Goal: Answer question/provide support: Answer question/provide support

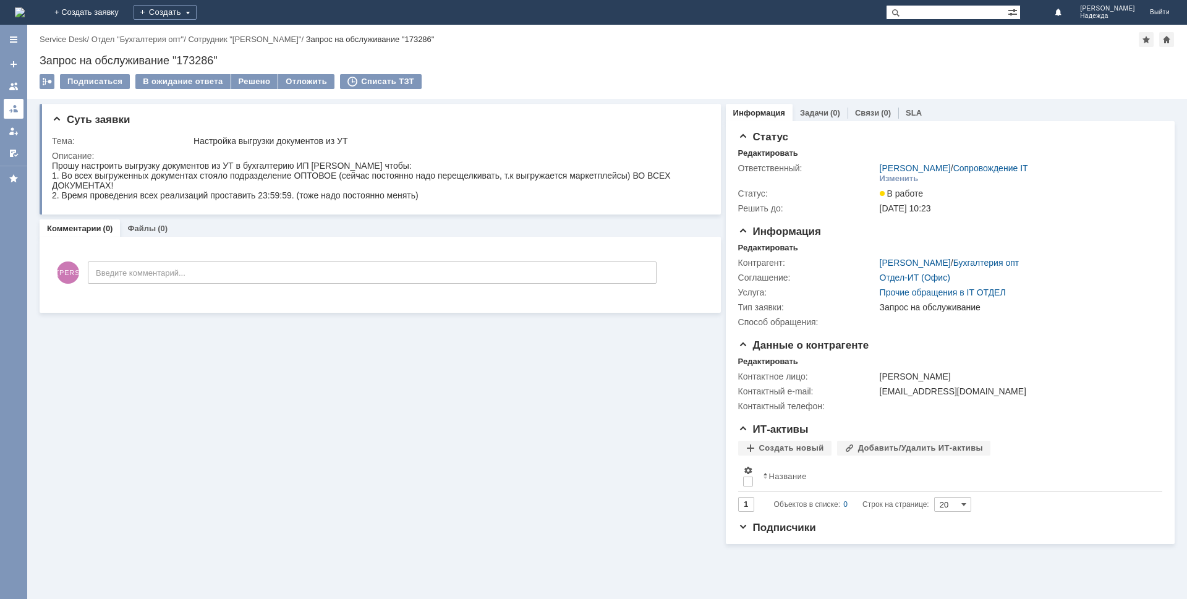
click at [9, 112] on div at bounding box center [14, 109] width 10 height 10
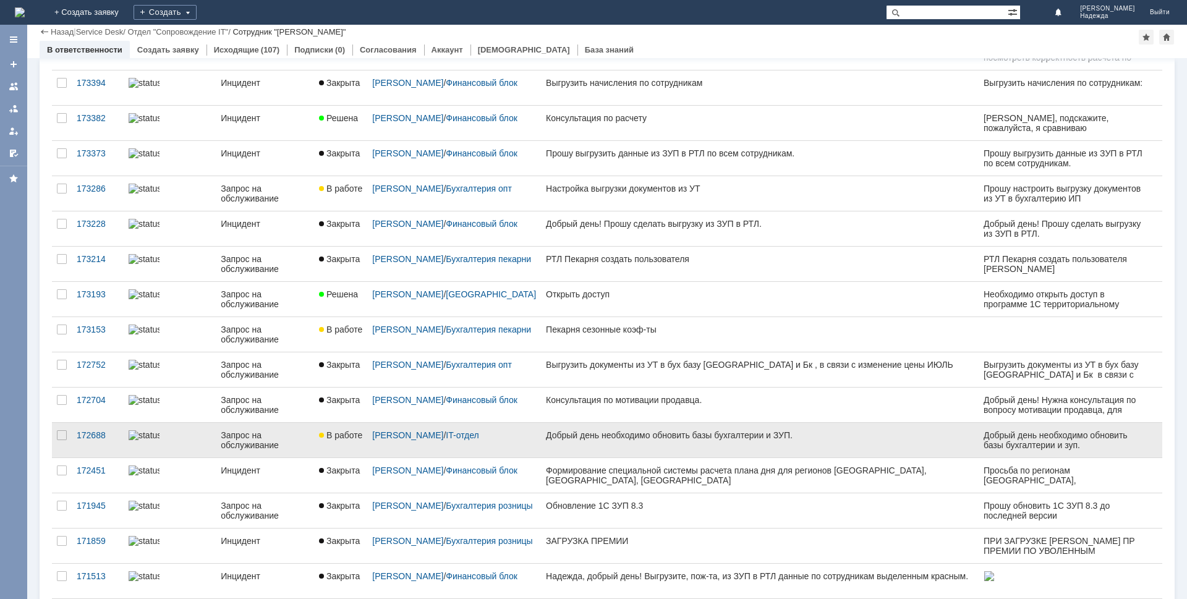
scroll to position [247, 0]
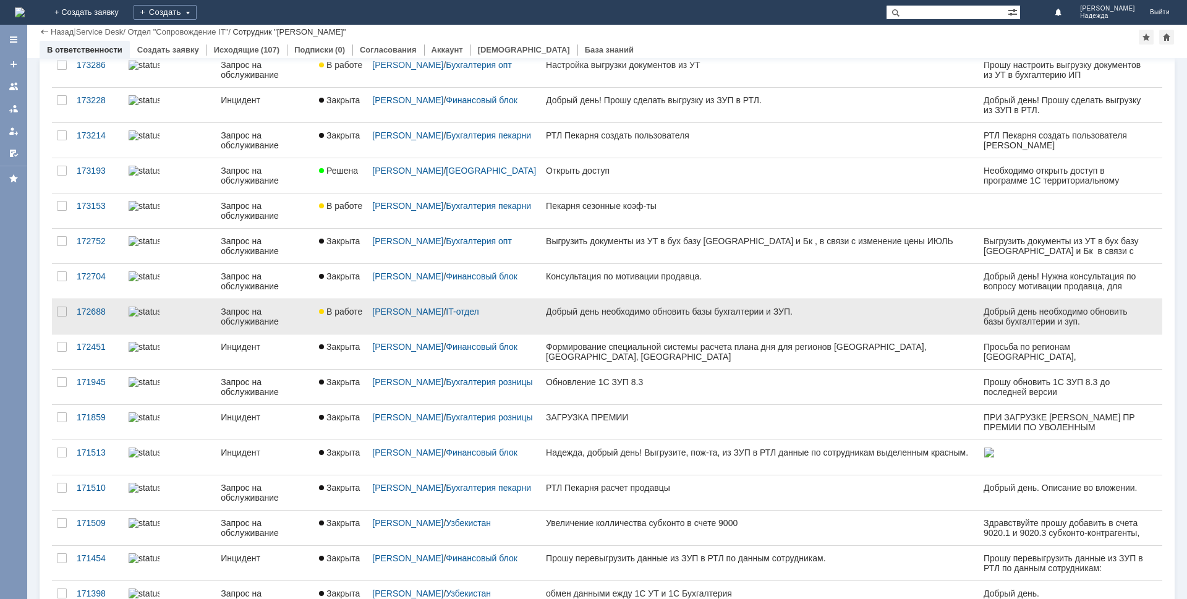
click at [618, 311] on div "Добрый день необходимо обновить базы бухгалтерии и ЗУП." at bounding box center [760, 312] width 428 height 10
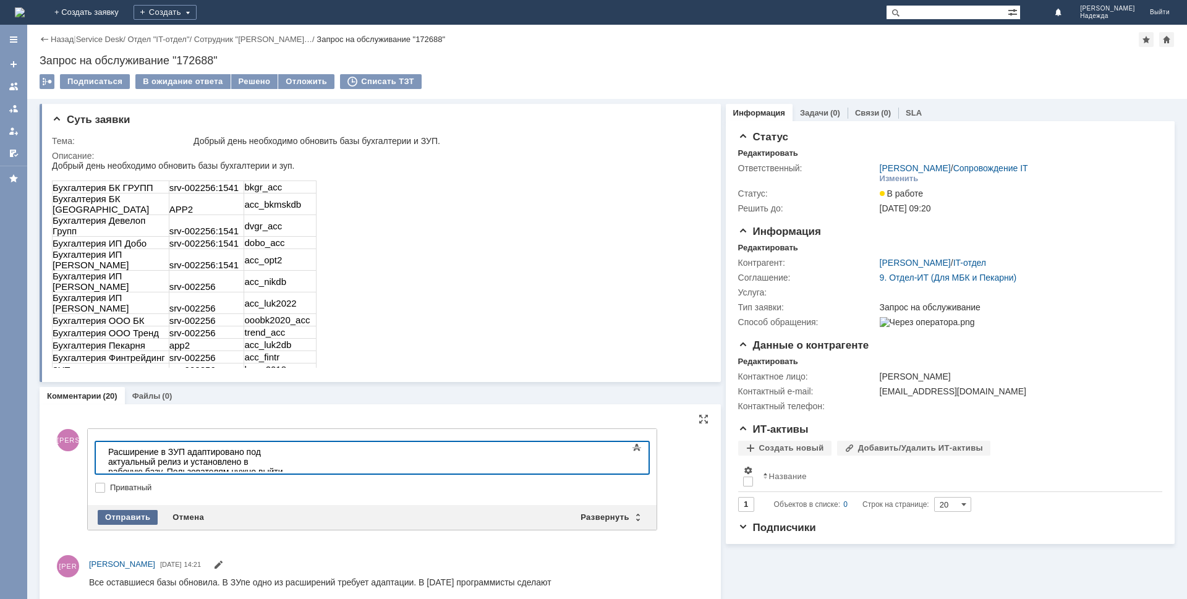
click at [132, 510] on div "Отправить" at bounding box center [128, 517] width 60 height 15
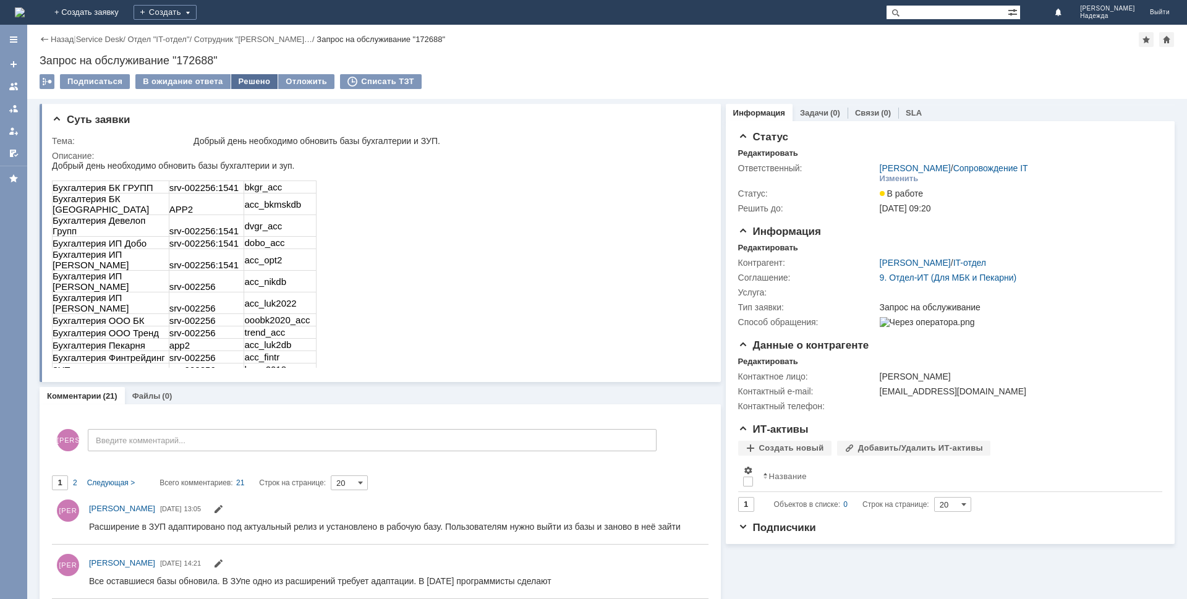
click at [244, 87] on div "Решено" at bounding box center [254, 81] width 47 height 15
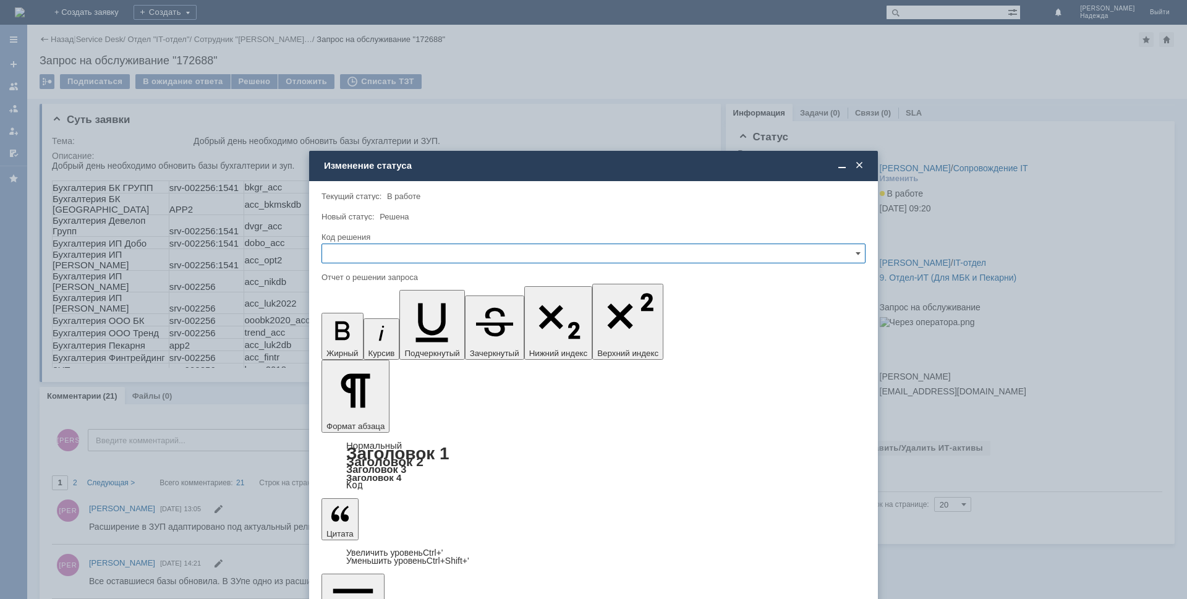
click at [365, 260] on input "text" at bounding box center [593, 253] width 544 height 20
click at [353, 338] on span "Решено" at bounding box center [593, 337] width 528 height 10
type input "Решено"
